Goal: Transaction & Acquisition: Purchase product/service

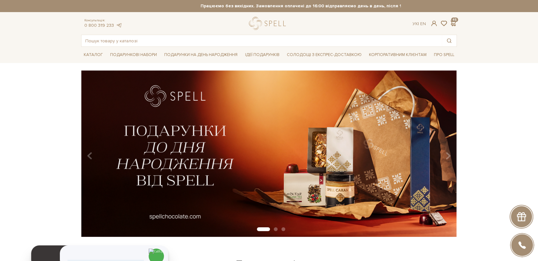
drag, startPoint x: 54, startPoint y: 126, endPoint x: 50, endPoint y: 87, distance: 40.1
click at [39, 246] on header at bounding box center [49, 257] width 37 height 22
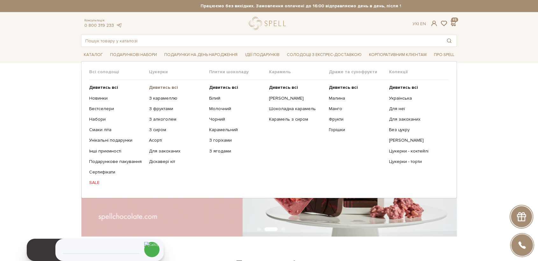
click at [171, 86] on b "Дивитись всі" at bounding box center [163, 87] width 29 height 5
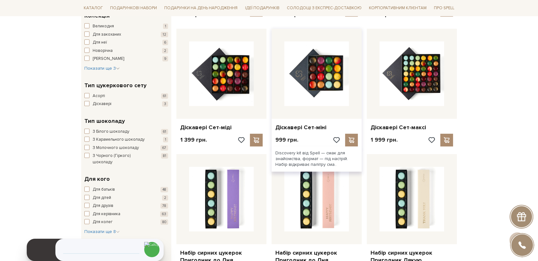
scroll to position [283, 0]
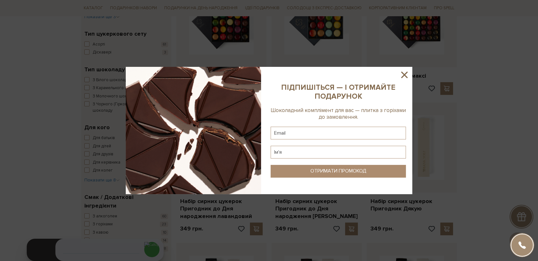
drag, startPoint x: 403, startPoint y: 75, endPoint x: 401, endPoint y: 85, distance: 9.4
click at [404, 75] on icon at bounding box center [404, 74] width 11 height 11
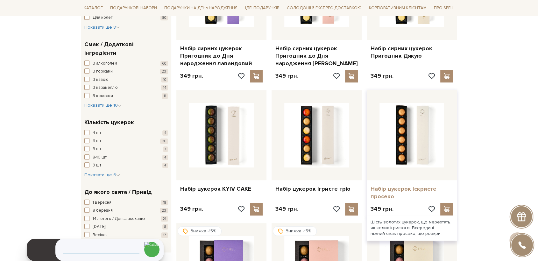
scroll to position [460, 0]
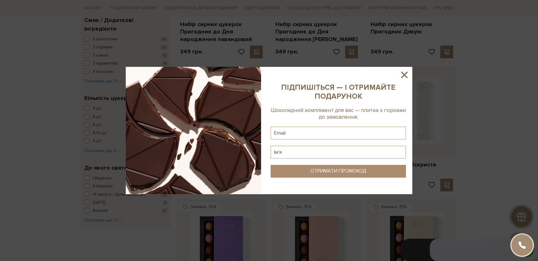
drag, startPoint x: 404, startPoint y: 74, endPoint x: 395, endPoint y: 75, distance: 9.6
click at [404, 74] on icon at bounding box center [404, 75] width 6 height 6
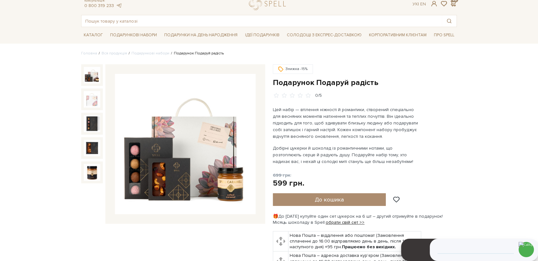
scroll to position [35, 0]
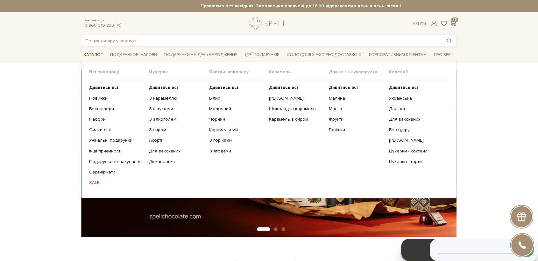
click at [95, 54] on span "Каталог" at bounding box center [93, 55] width 24 height 10
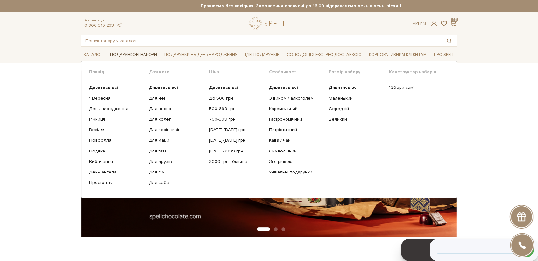
click at [122, 55] on span "Подарункові набори" at bounding box center [134, 55] width 52 height 10
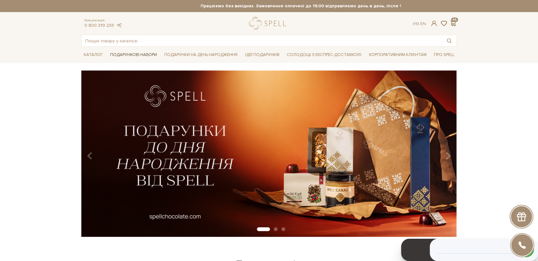
click at [142, 57] on span "Подарункові набори" at bounding box center [134, 55] width 52 height 10
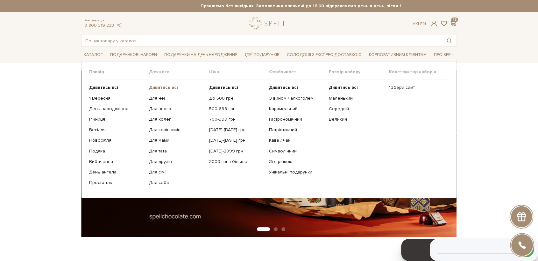
click at [166, 87] on b "Дивитись всі" at bounding box center [163, 87] width 29 height 5
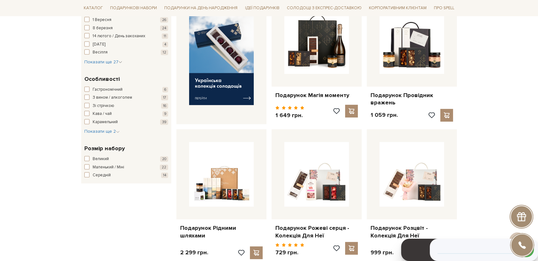
scroll to position [35, 0]
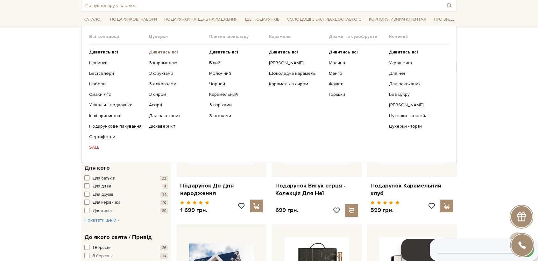
click at [155, 51] on b "Дивитись всі" at bounding box center [163, 51] width 29 height 5
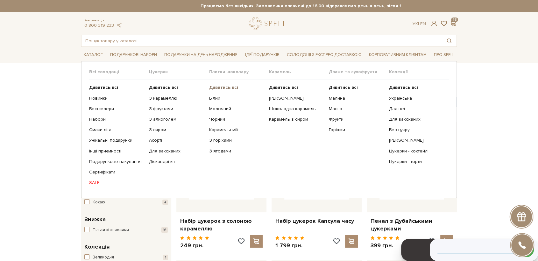
click at [224, 89] on b "Дивитись всі" at bounding box center [223, 87] width 29 height 5
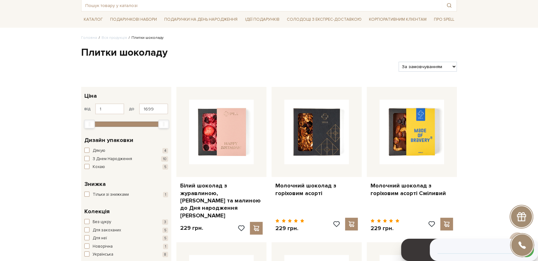
click at [431, 69] on select "За замовчуванням За Ціною (зростання) За Ціною (зменшення) Новинки За популярні…" at bounding box center [428, 67] width 58 height 10
select select "[URL][DOMAIN_NAME]"
click at [399, 62] on select "За замовчуванням За Ціною (зростання) За Ціною (зменшення) Новинки За популярні…" at bounding box center [428, 67] width 58 height 10
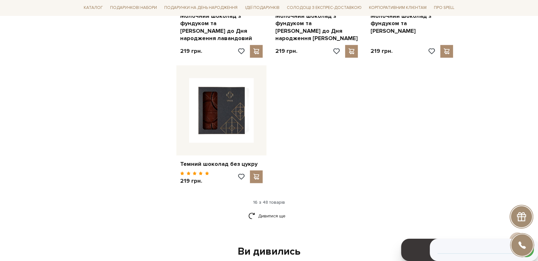
scroll to position [849, 0]
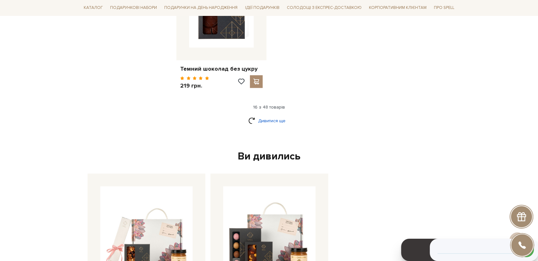
click at [272, 121] on link "Дивитися ще" at bounding box center [268, 120] width 41 height 11
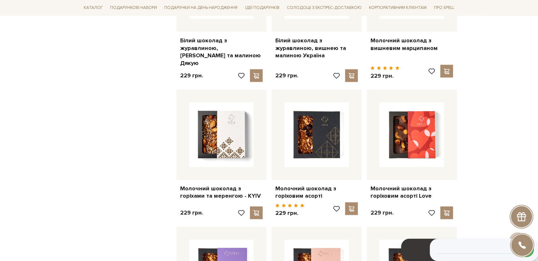
scroll to position [1168, 0]
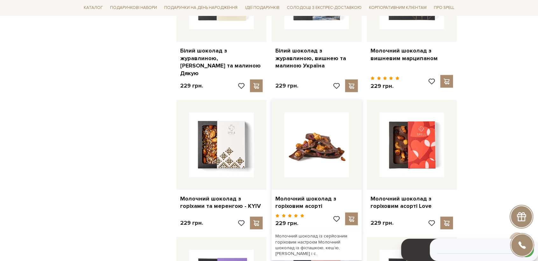
click at [328, 127] on img at bounding box center [316, 144] width 65 height 65
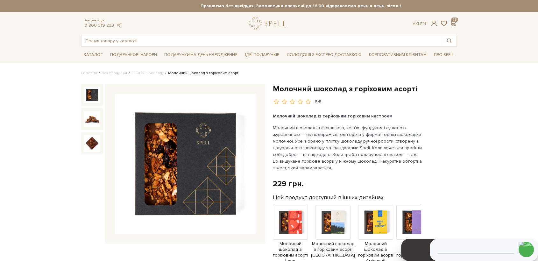
click at [191, 168] on img at bounding box center [185, 164] width 141 height 141
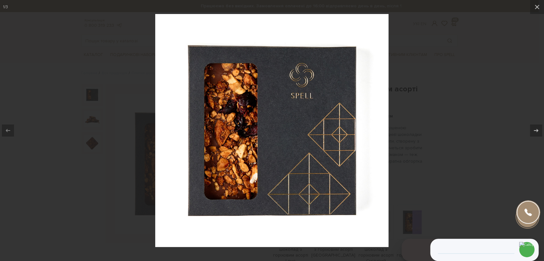
drag, startPoint x: 283, startPoint y: 133, endPoint x: 280, endPoint y: 135, distance: 3.7
drag, startPoint x: 116, startPoint y: 163, endPoint x: 97, endPoint y: 137, distance: 31.9
click at [115, 162] on div at bounding box center [272, 130] width 544 height 261
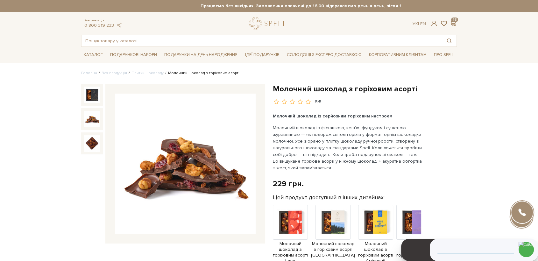
click at [93, 121] on img at bounding box center [92, 119] width 17 height 17
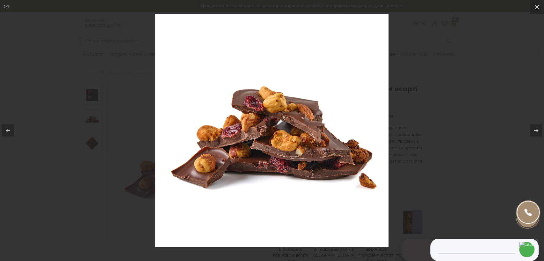
drag, startPoint x: 431, startPoint y: 154, endPoint x: 413, endPoint y: 127, distance: 32.1
click at [431, 153] on div at bounding box center [272, 130] width 544 height 261
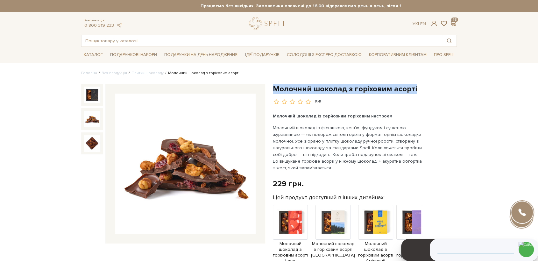
drag, startPoint x: 392, startPoint y: 89, endPoint x: 337, endPoint y: 7, distance: 99.2
click at [274, 90] on h1 "Молочний шоколад з горіховим асорті" at bounding box center [365, 89] width 184 height 10
copy h1 "Молочний шоколад з горіховим асорті"
